Goal: Task Accomplishment & Management: Complete application form

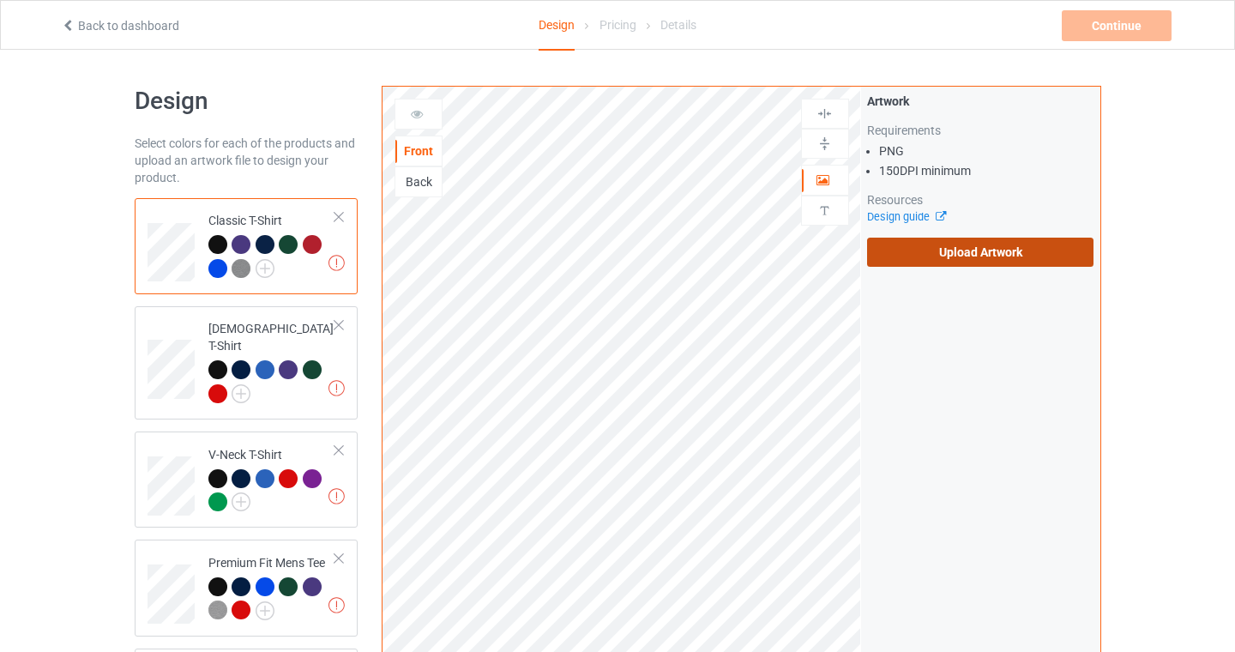
click at [960, 250] on label "Upload Artwork" at bounding box center [980, 252] width 227 height 29
click at [0, 0] on input "Upload Artwork" at bounding box center [0, 0] width 0 height 0
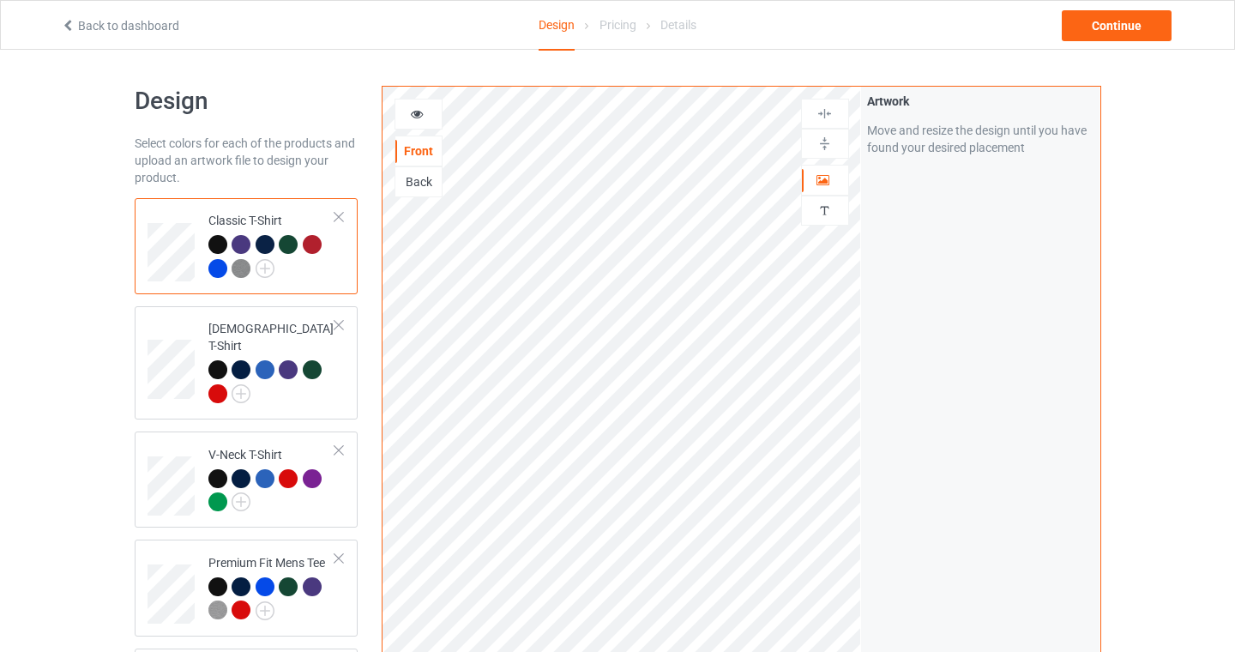
click at [1111, 42] on div "Back to dashboard Design Pricing Details Continue" at bounding box center [618, 25] width 1138 height 48
click at [1111, 33] on div "Continue" at bounding box center [1117, 25] width 110 height 31
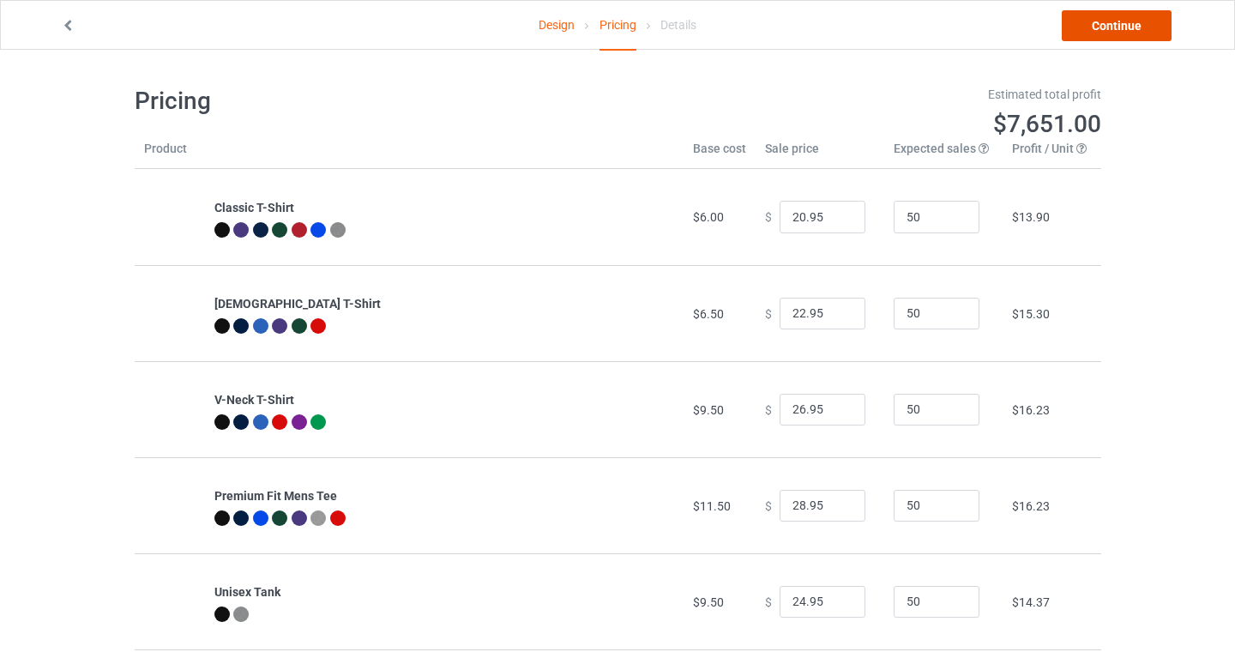
click at [1110, 27] on link "Continue" at bounding box center [1117, 25] width 110 height 31
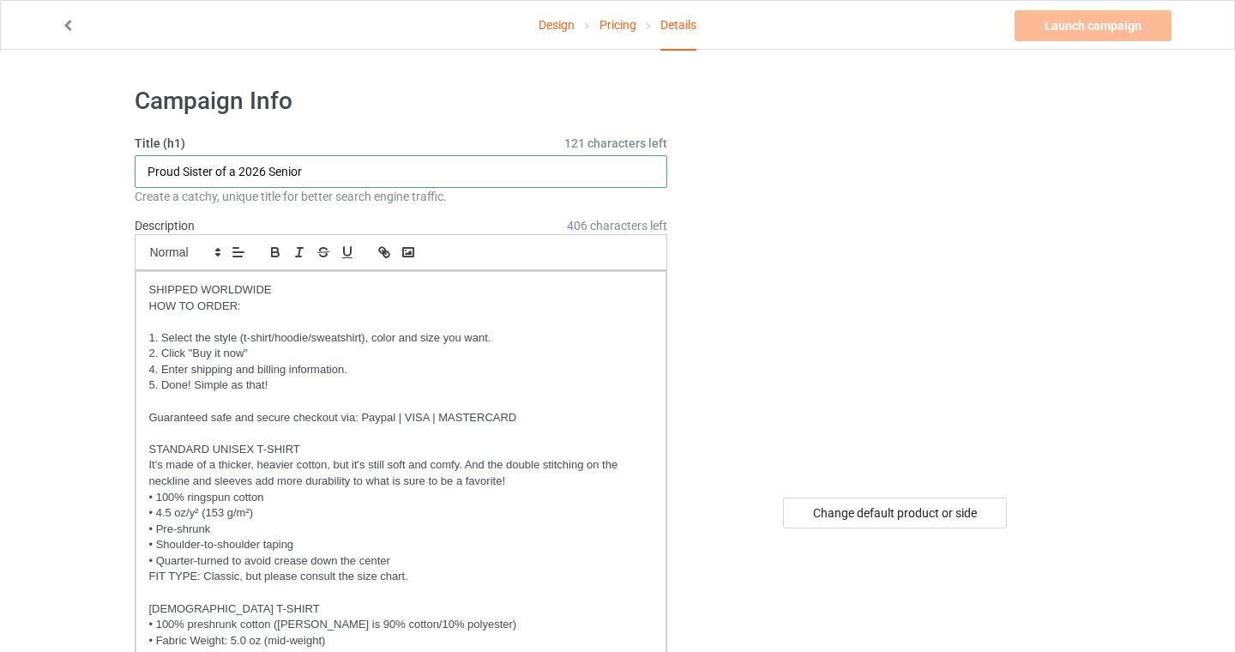
click at [198, 168] on input "Proud Sister of a 2026 Senior" at bounding box center [402, 171] width 534 height 33
type input "Proud NeatNeat of a 2026 Senior"
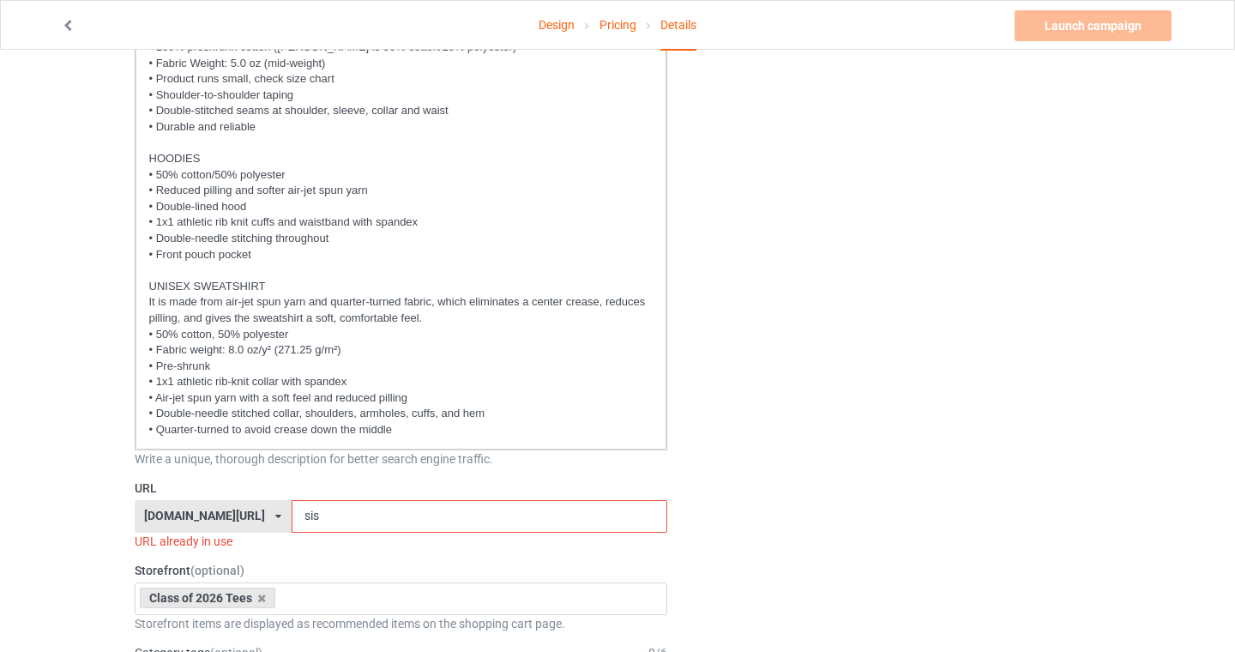
scroll to position [580, 0]
drag, startPoint x: 330, startPoint y: 522, endPoint x: 234, endPoint y: 517, distance: 96.2
click at [235, 517] on div "[DOMAIN_NAME][URL] [DOMAIN_NAME][URL] [DOMAIN_NAME][URL] [DOMAIN_NAME][URL] [DO…" at bounding box center [402, 514] width 534 height 33
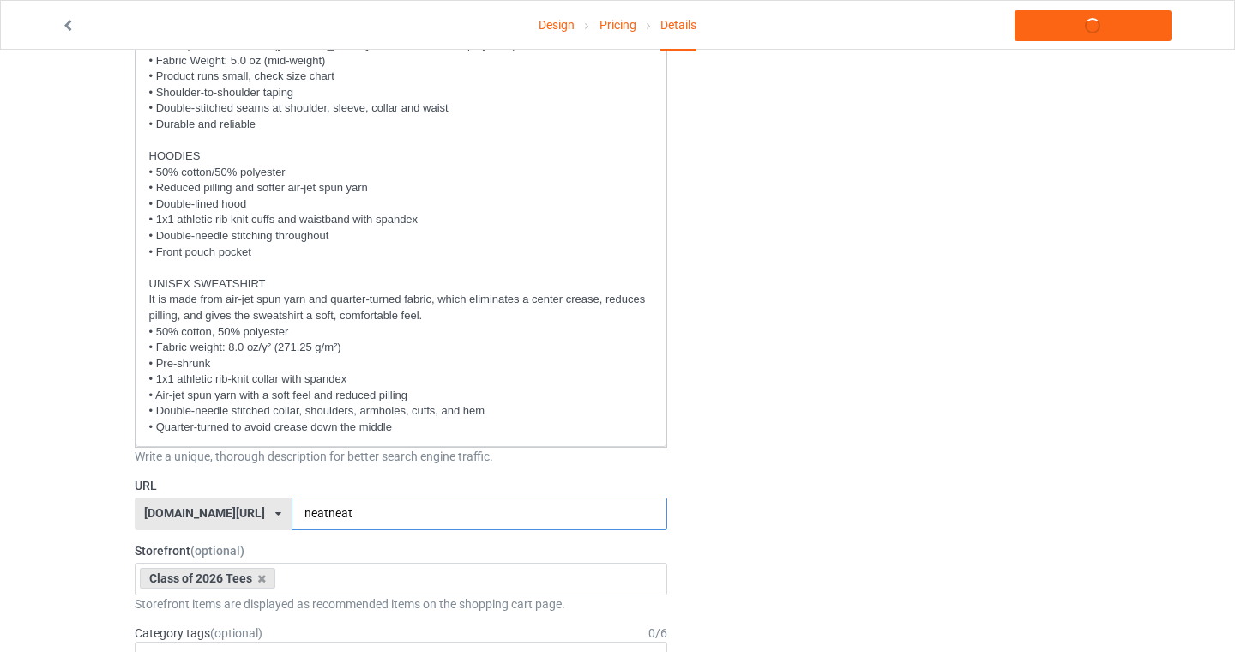
type input "neatneat"
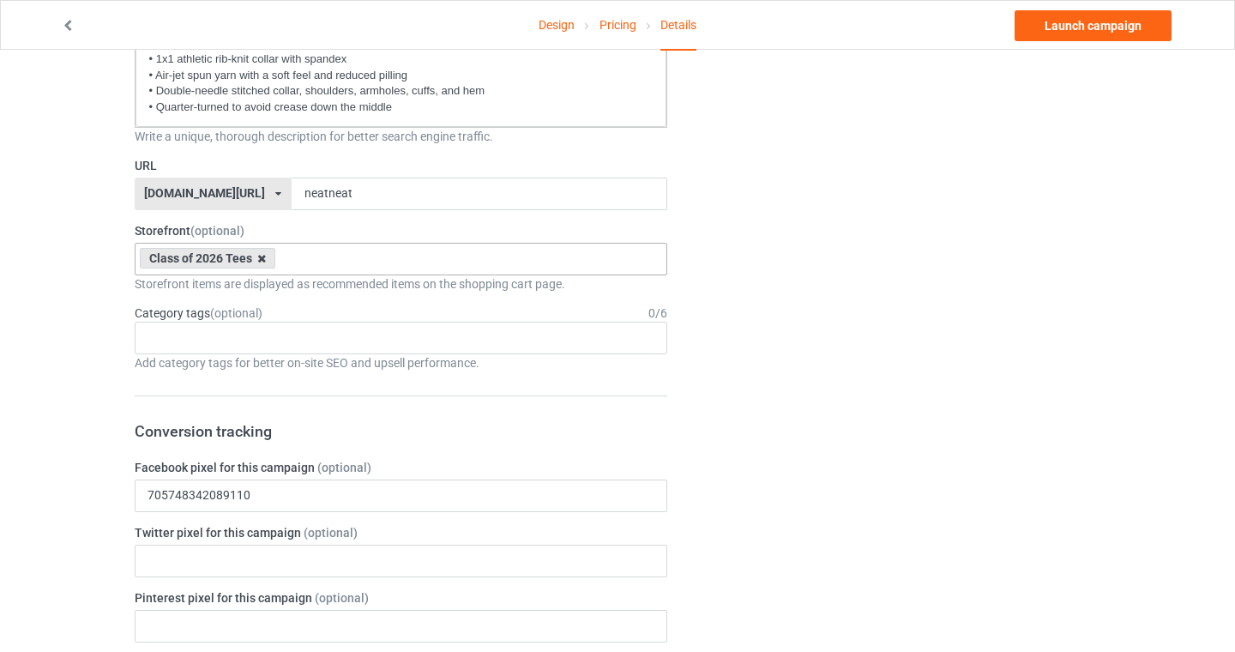
click at [259, 258] on icon at bounding box center [261, 258] width 9 height 11
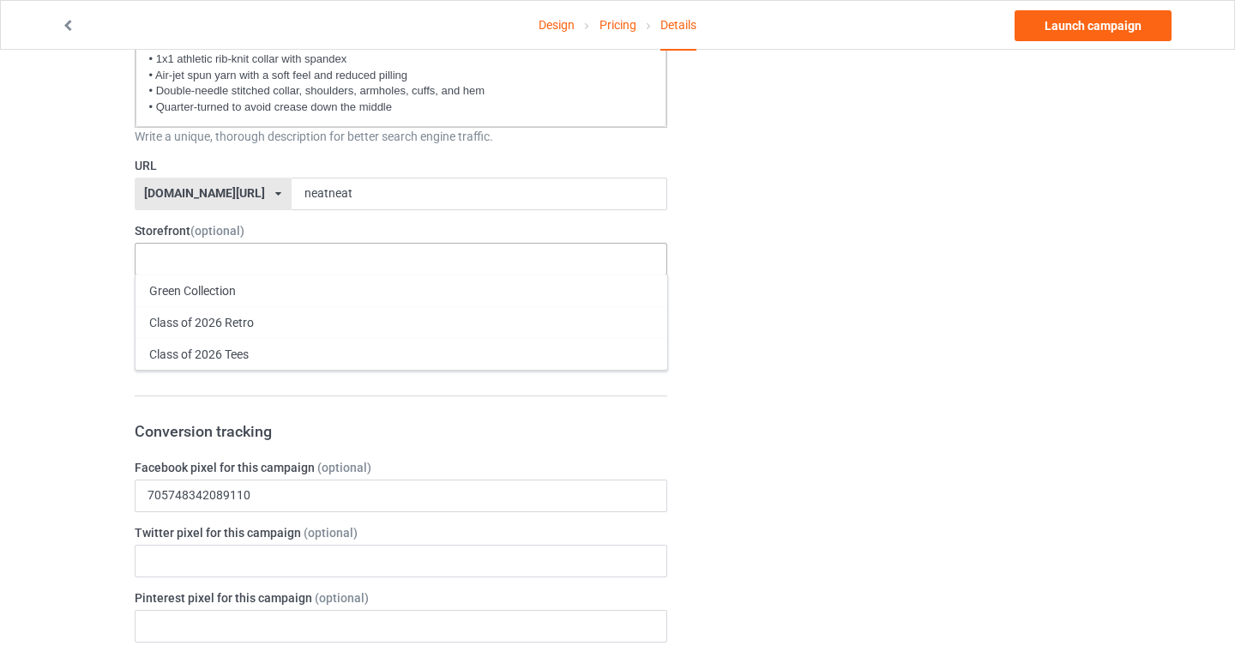
click at [45, 386] on div "Design Pricing Details Launch campaign Campaign Info Title (h1) 119 characters …" at bounding box center [617, 506] width 1235 height 2713
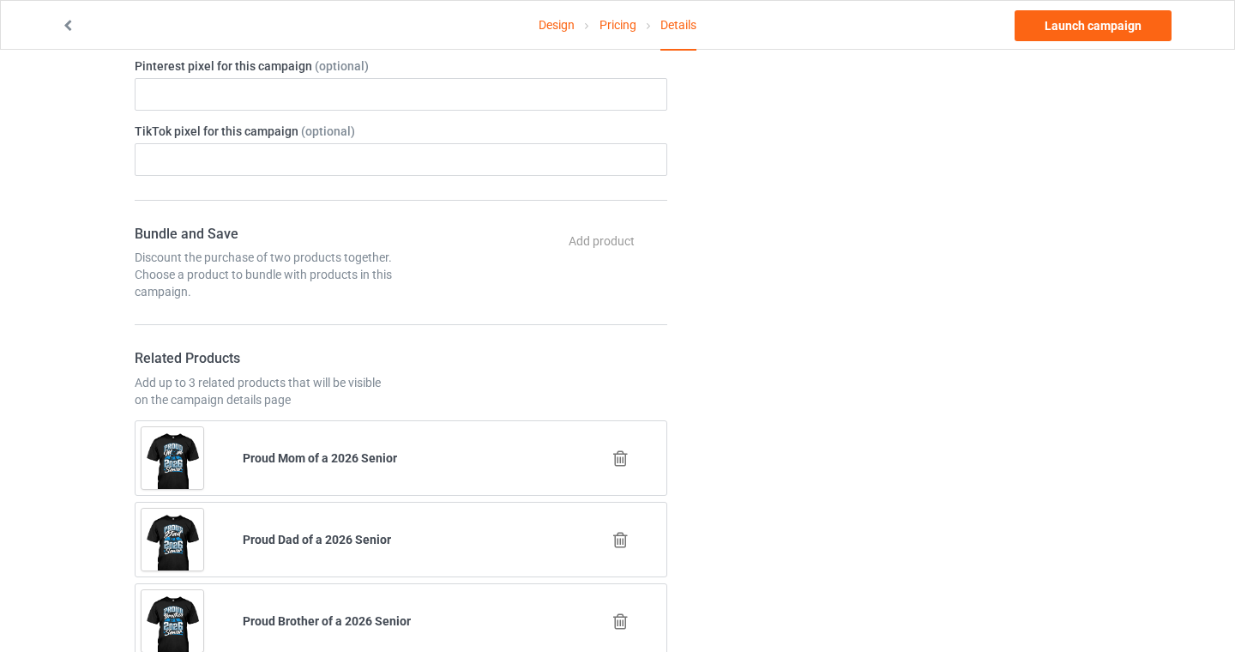
scroll to position [1706, 0]
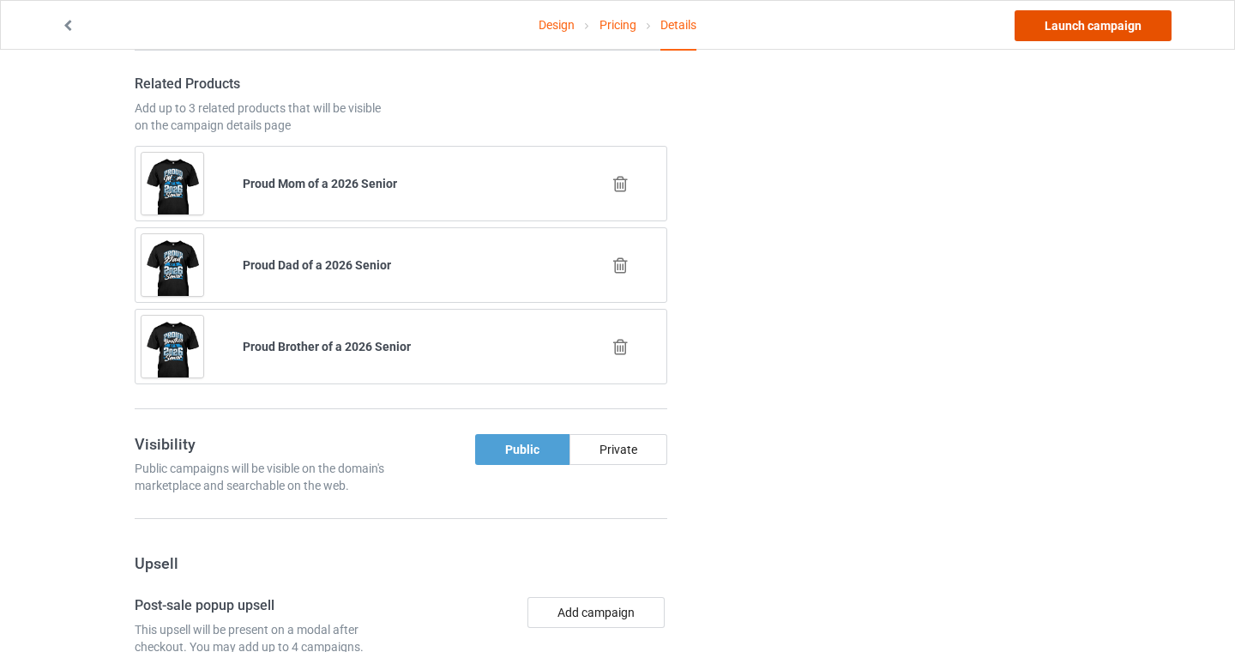
click at [1117, 27] on link "Launch campaign" at bounding box center [1093, 25] width 157 height 31
